Goal: Task Accomplishment & Management: Manage account settings

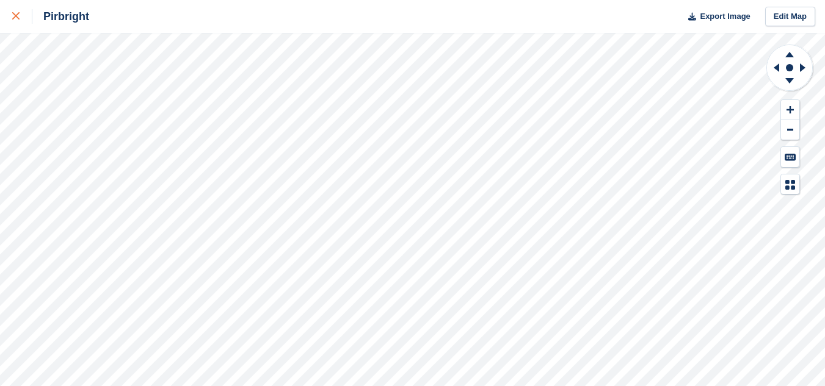
click at [16, 12] on div at bounding box center [22, 16] width 20 height 15
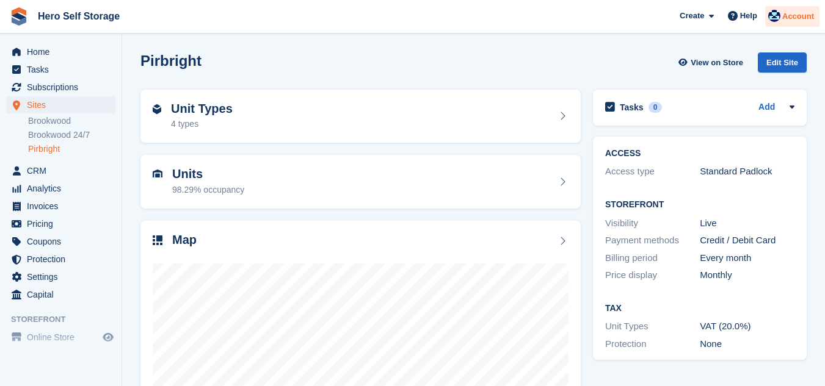
click at [799, 23] on div "Account" at bounding box center [792, 16] width 54 height 21
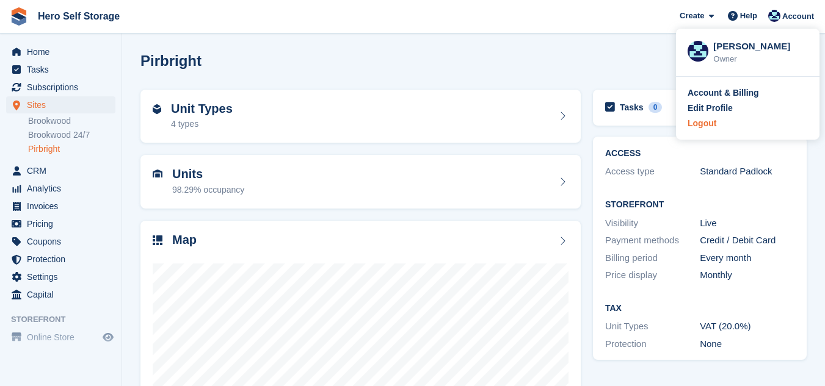
click at [720, 126] on div "Logout" at bounding box center [747, 123] width 120 height 13
